Goal: Feedback & Contribution: Contribute content

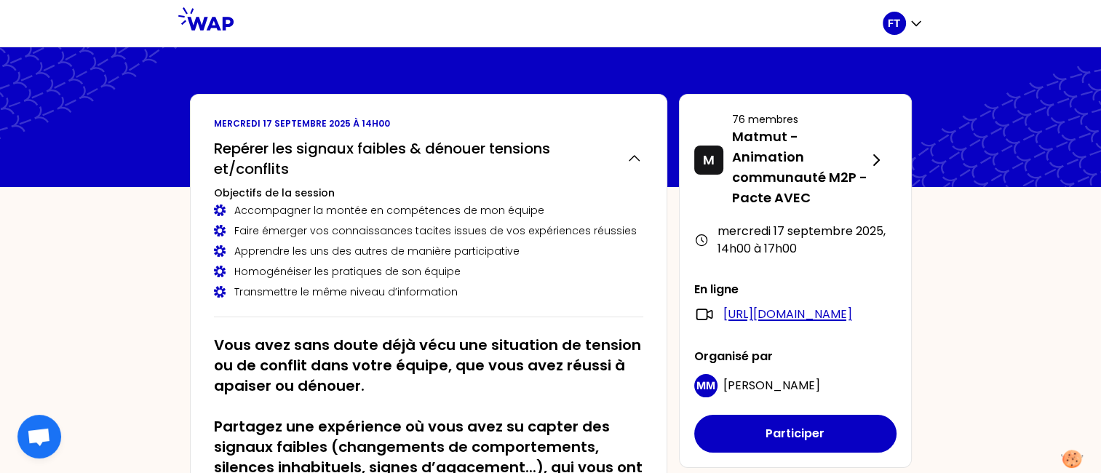
click at [792, 316] on link "[URL][DOMAIN_NAME]" at bounding box center [788, 314] width 129 height 17
click at [740, 317] on link "[URL][DOMAIN_NAME]" at bounding box center [788, 314] width 129 height 17
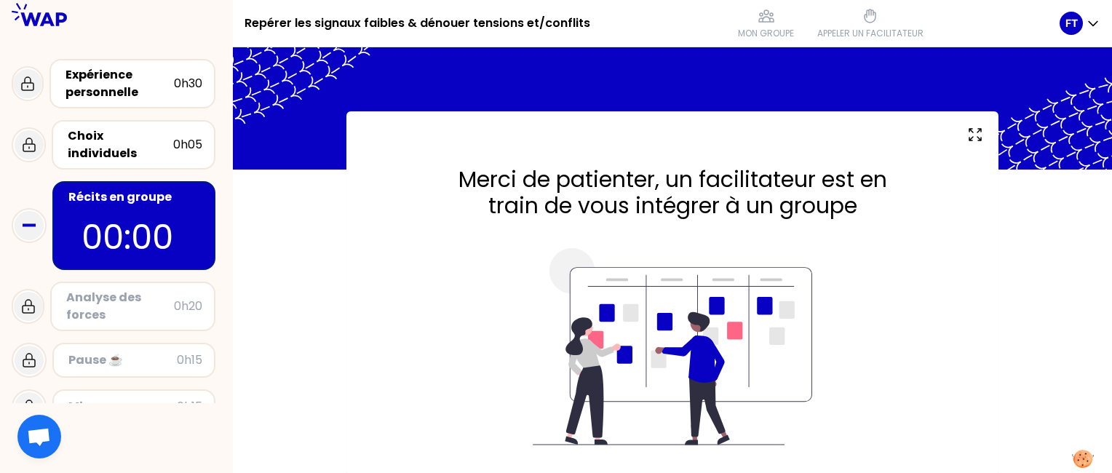
click at [559, 217] on h2 "Merci de patienter, un facilitateur est en train de vous intégrer à un groupe" at bounding box center [673, 193] width 594 height 52
click at [106, 90] on div "Expérience personnelle" at bounding box center [120, 83] width 108 height 35
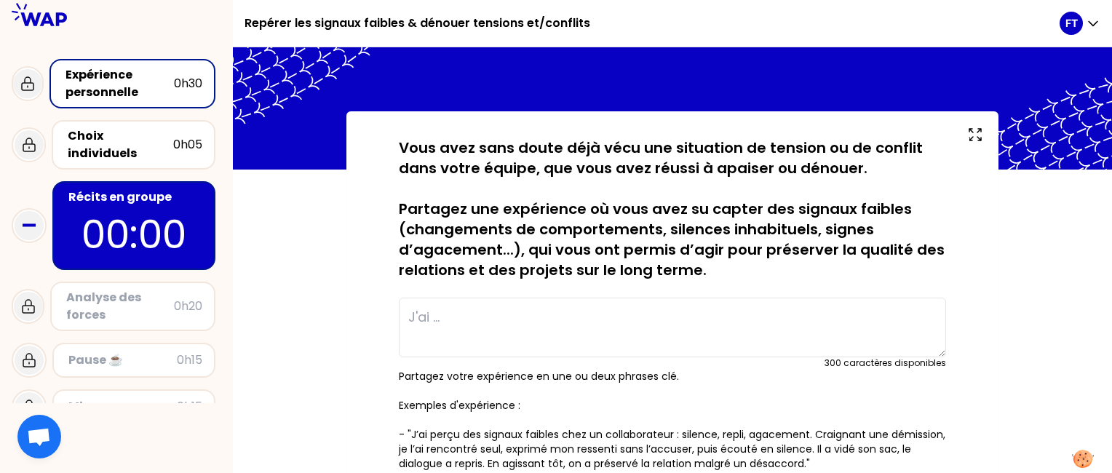
click at [432, 316] on textarea at bounding box center [672, 328] width 547 height 60
type textarea "I"
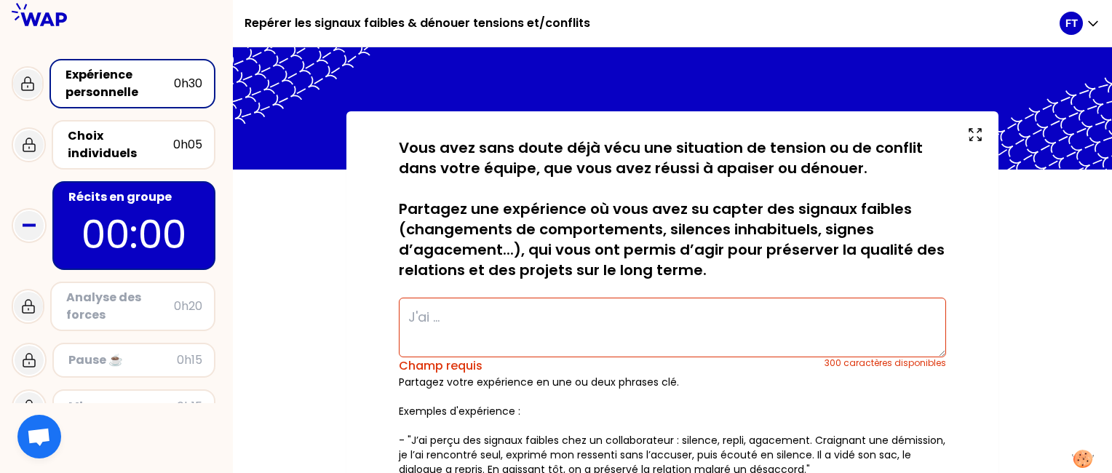
click at [438, 319] on textarea at bounding box center [672, 328] width 547 height 60
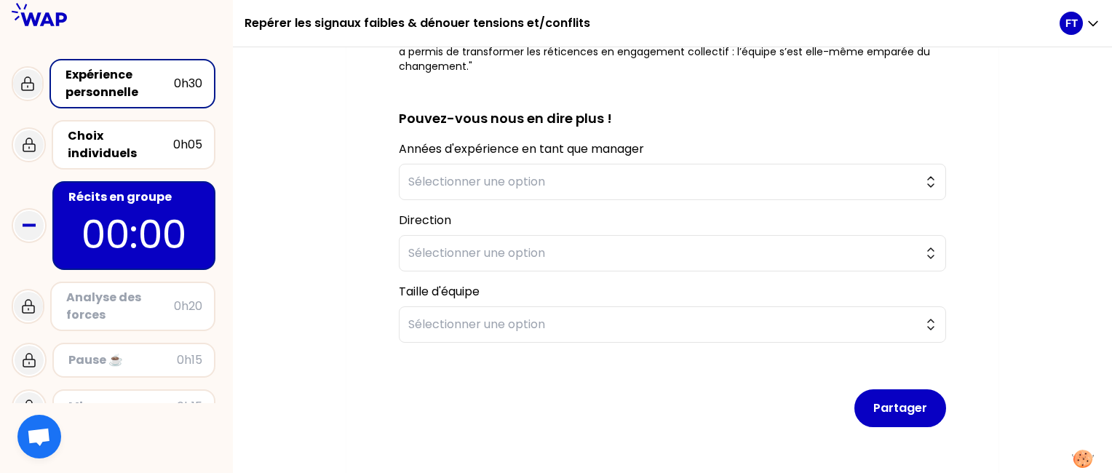
scroll to position [527, 0]
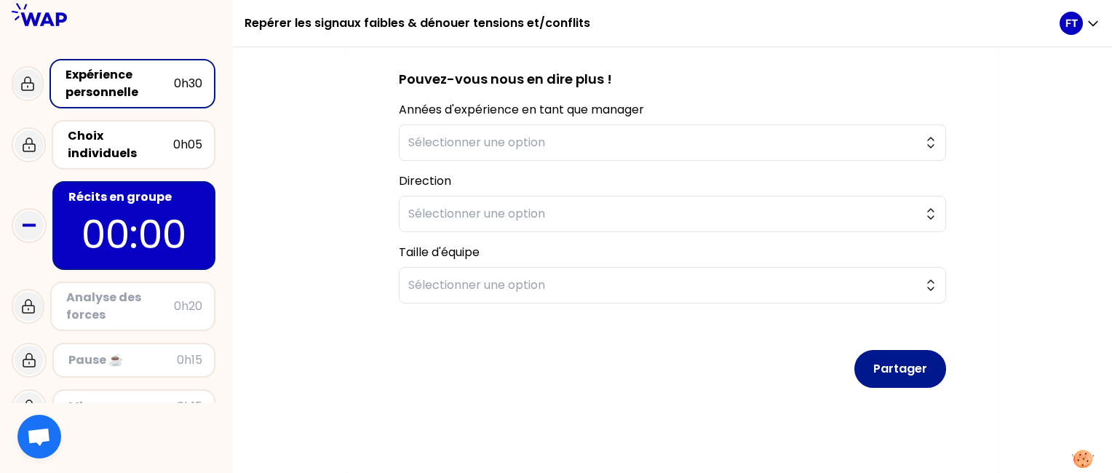
type textarea "J'ai désamorcé une début de conflit entre un collaborateur de l'agence et un re…"
click at [910, 363] on button "Partager" at bounding box center [901, 369] width 92 height 38
click at [527, 149] on span "Sélectionner une option" at bounding box center [662, 142] width 508 height 17
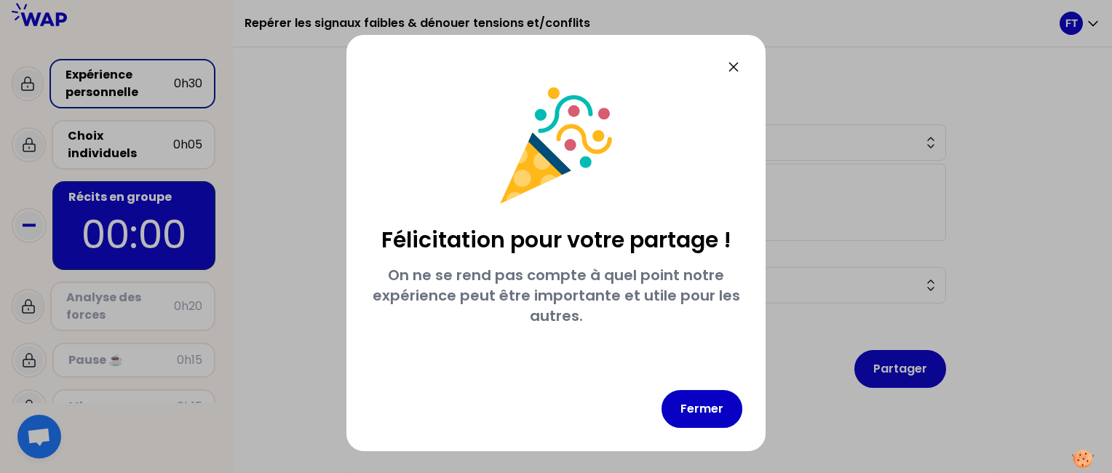
click at [694, 432] on div "Félicitation pour votre partage ! On ne se rend pas compte à quel point notre e…" at bounding box center [556, 243] width 419 height 416
click at [695, 415] on button "Fermer" at bounding box center [702, 409] width 81 height 38
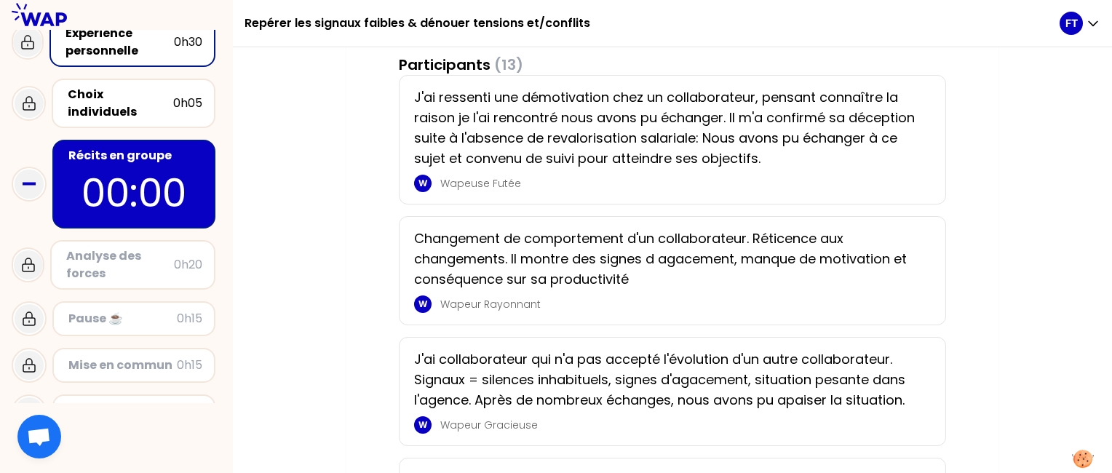
scroll to position [309, 0]
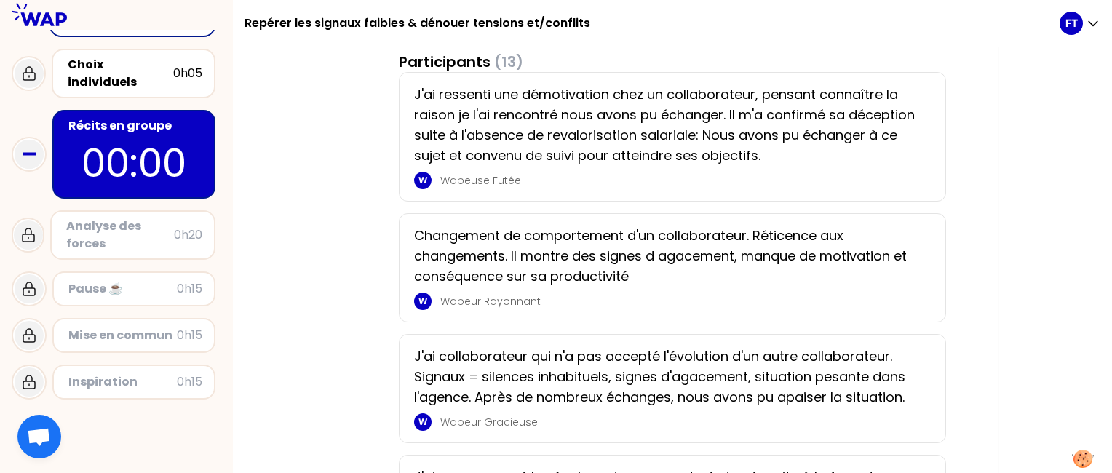
scroll to position [74, 0]
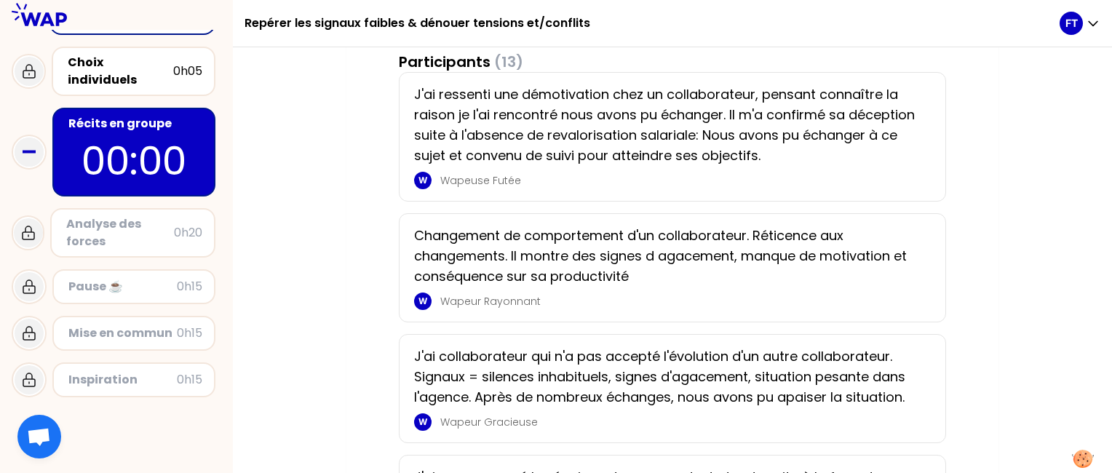
click at [27, 141] on icon at bounding box center [29, 152] width 29 height 29
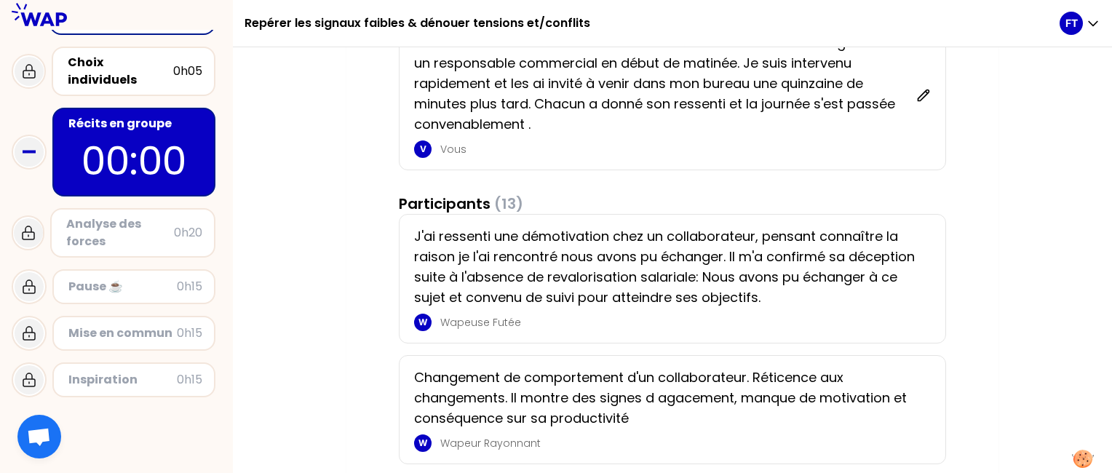
scroll to position [202, 0]
